Goal: Find specific page/section: Find specific page/section

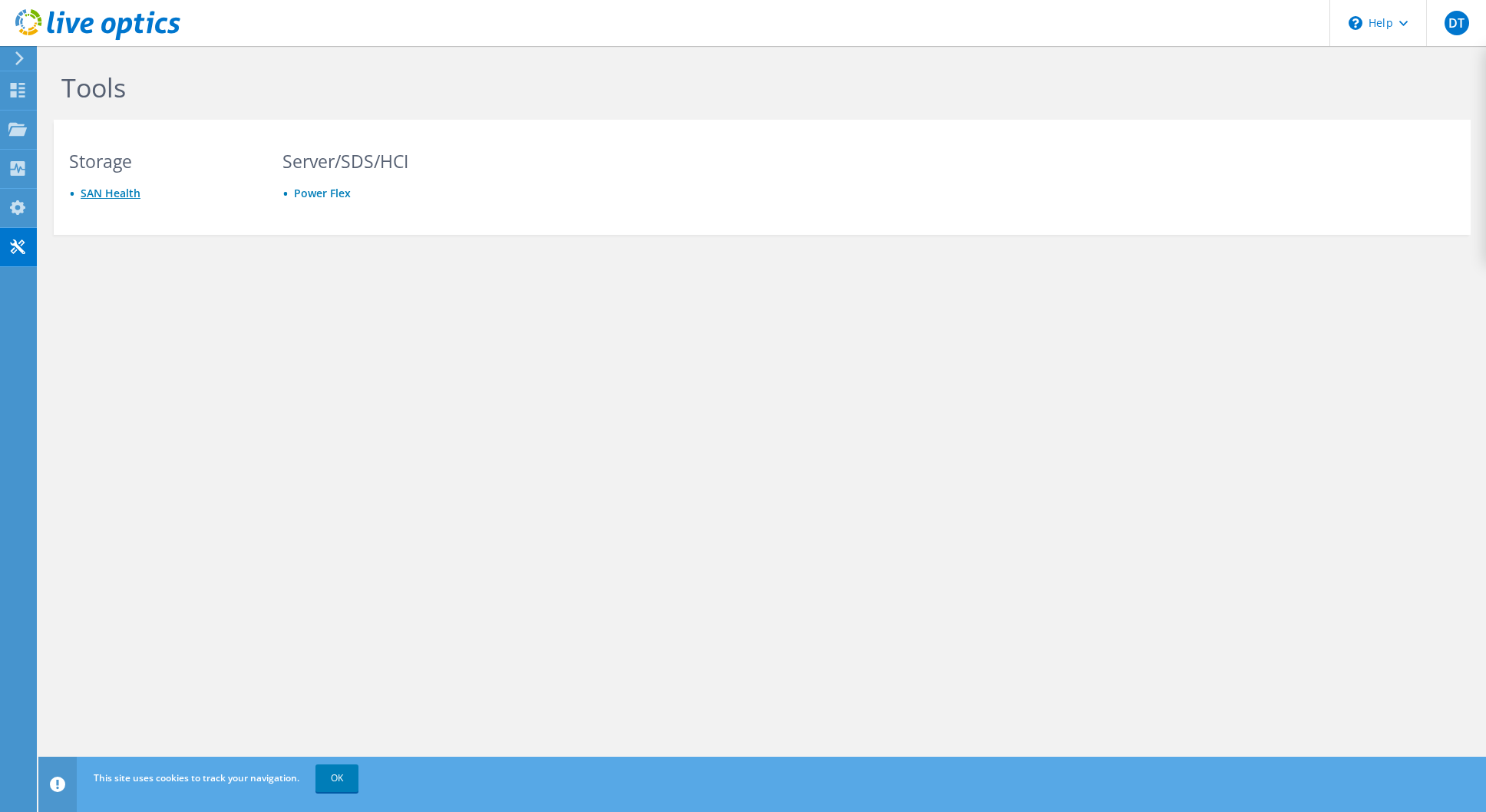
click at [116, 193] on link "SAN Health" at bounding box center [111, 193] width 60 height 15
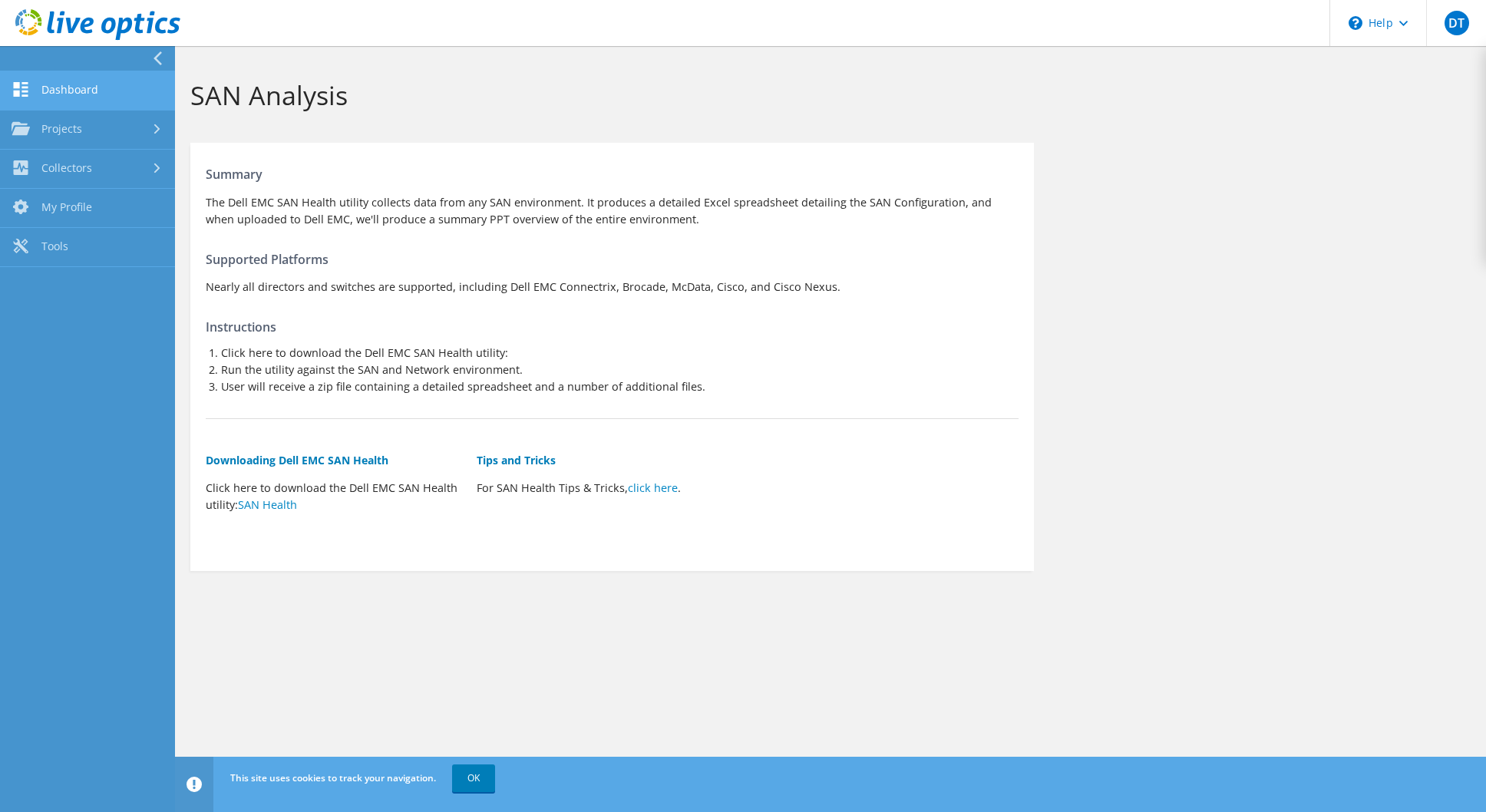
click at [68, 97] on link "Dashboard" at bounding box center [88, 90] width 175 height 39
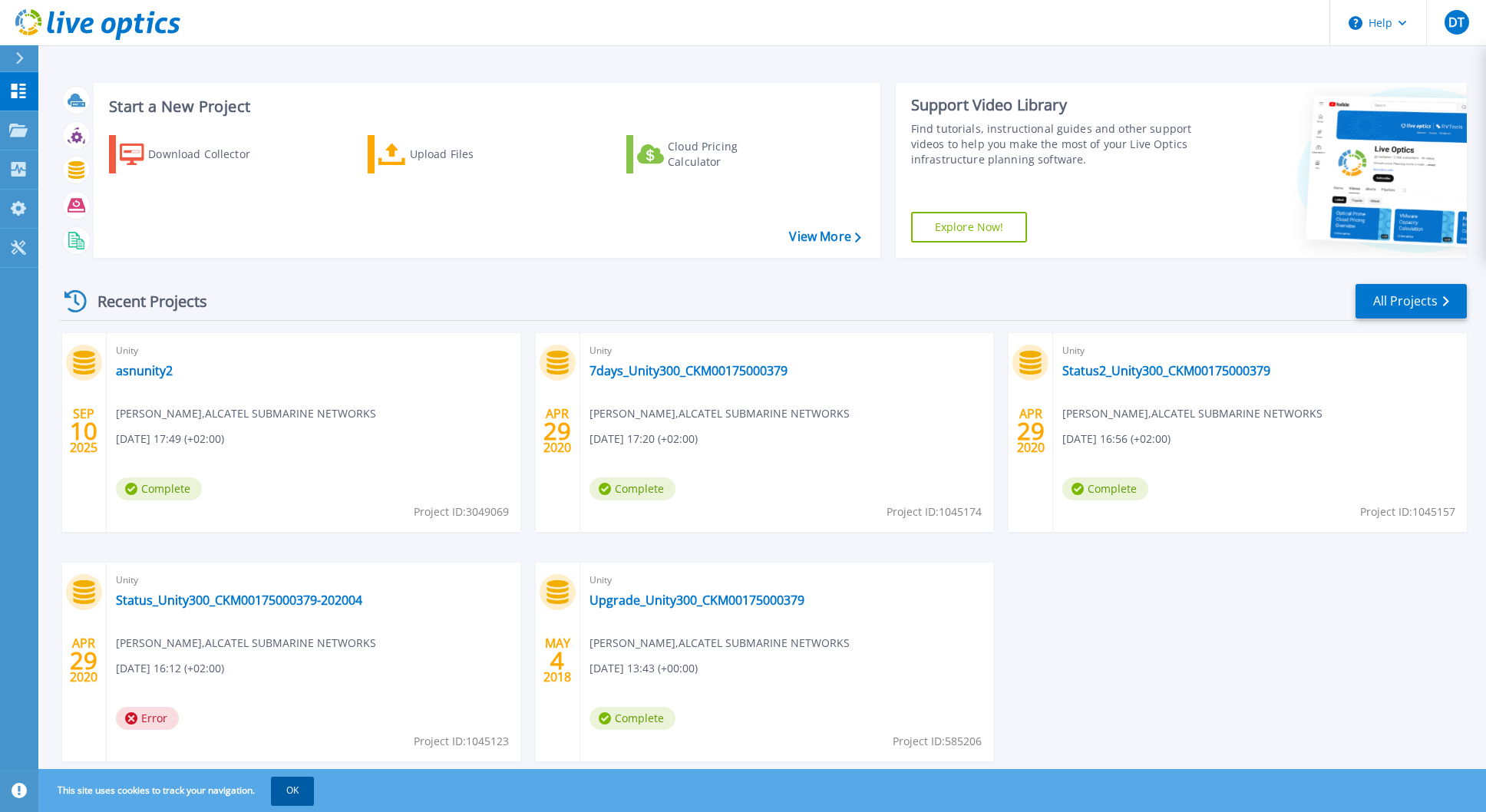
click at [300, 792] on button "OK" at bounding box center [292, 791] width 43 height 27
